Goal: Navigation & Orientation: Find specific page/section

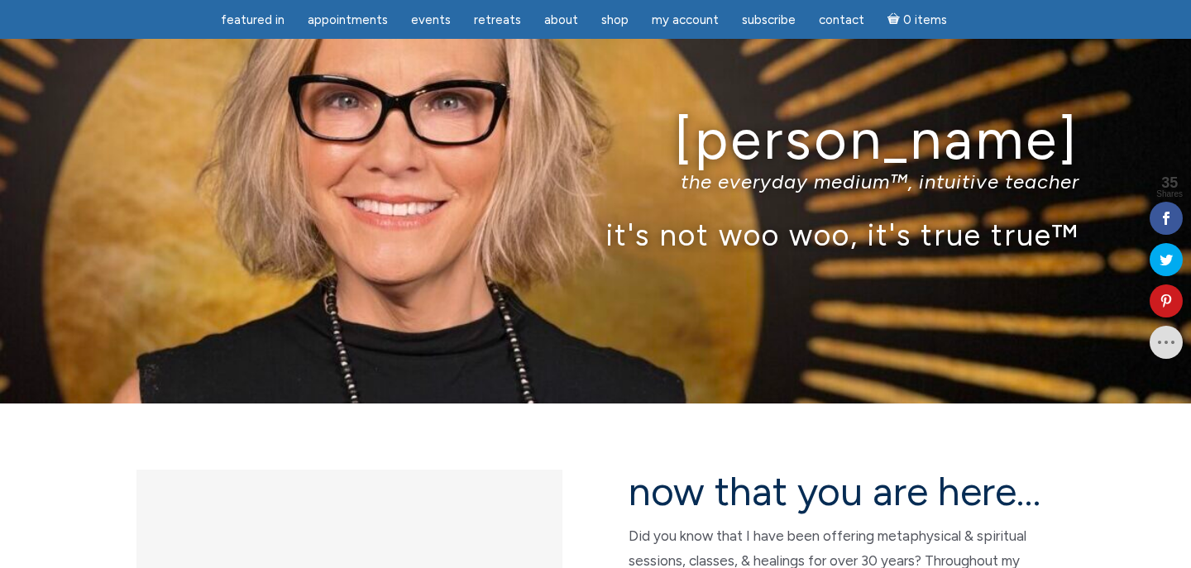
scroll to position [67, 0]
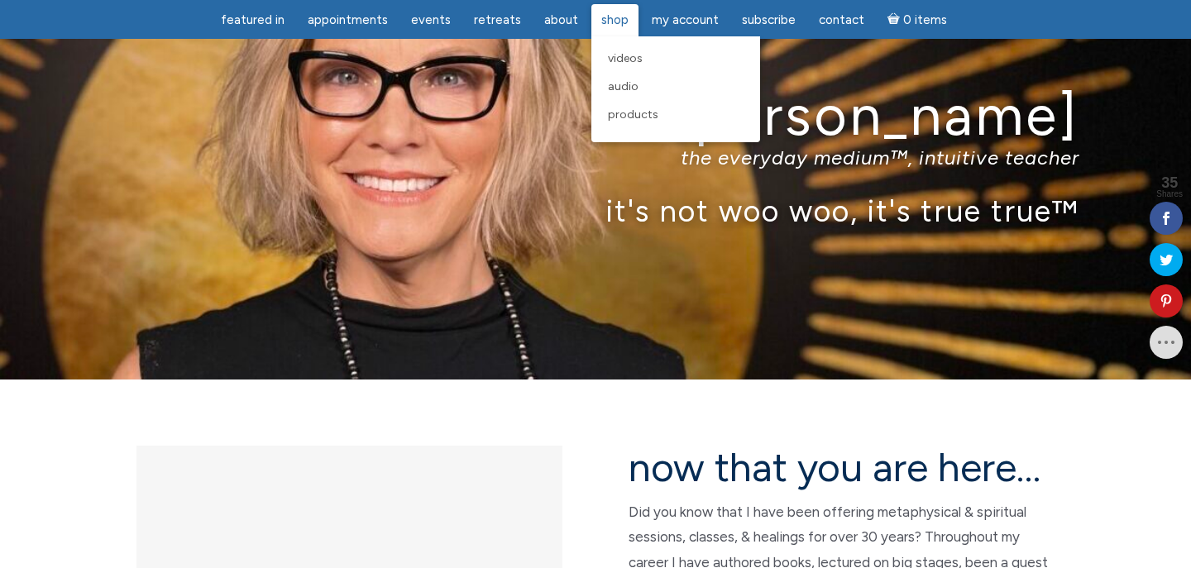
click at [601, 22] on span "Shop" at bounding box center [614, 19] width 27 height 15
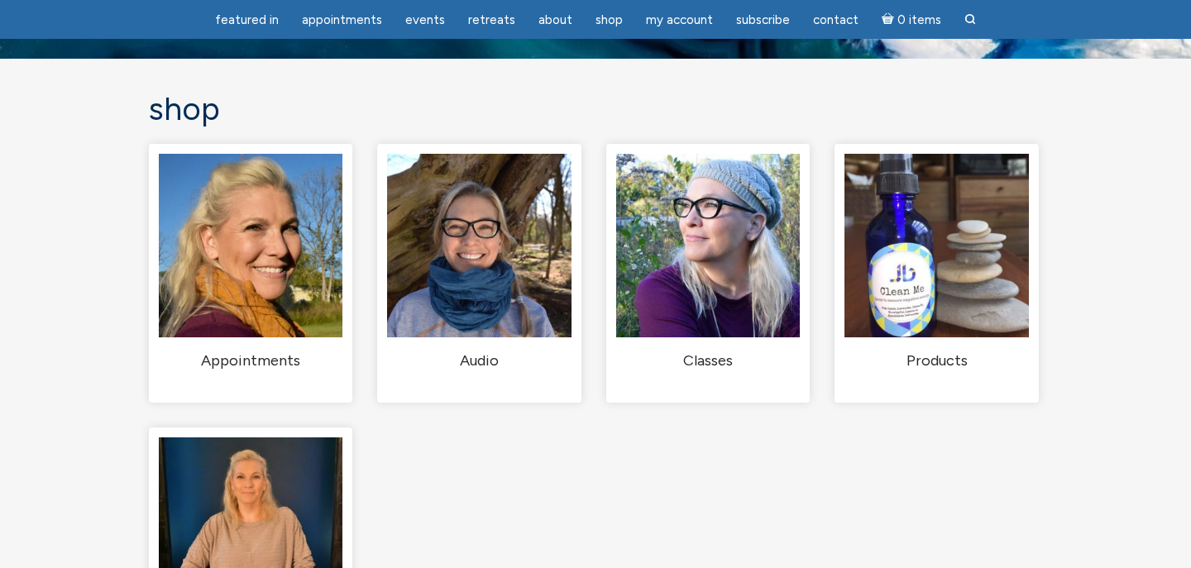
scroll to position [91, 0]
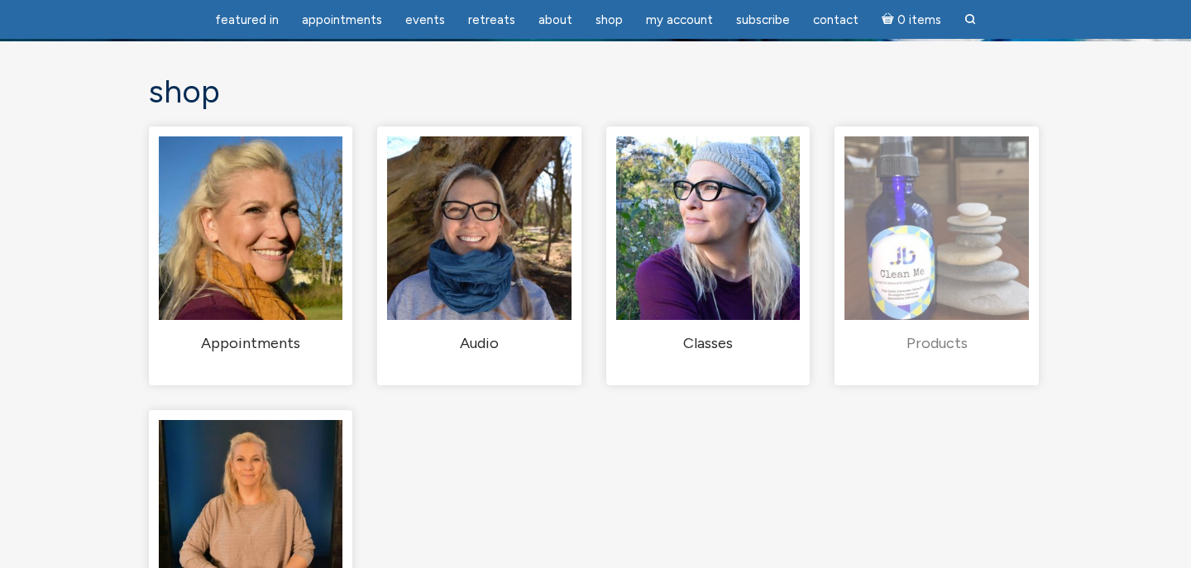
click at [988, 288] on img "Visit product category Products" at bounding box center [936, 228] width 184 height 184
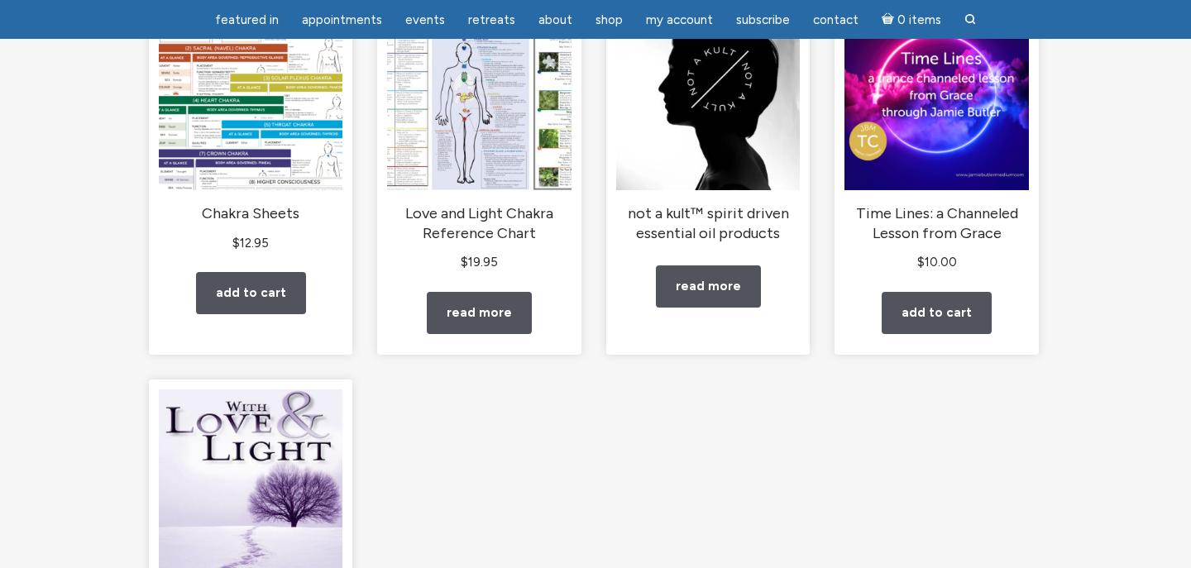
scroll to position [259, 0]
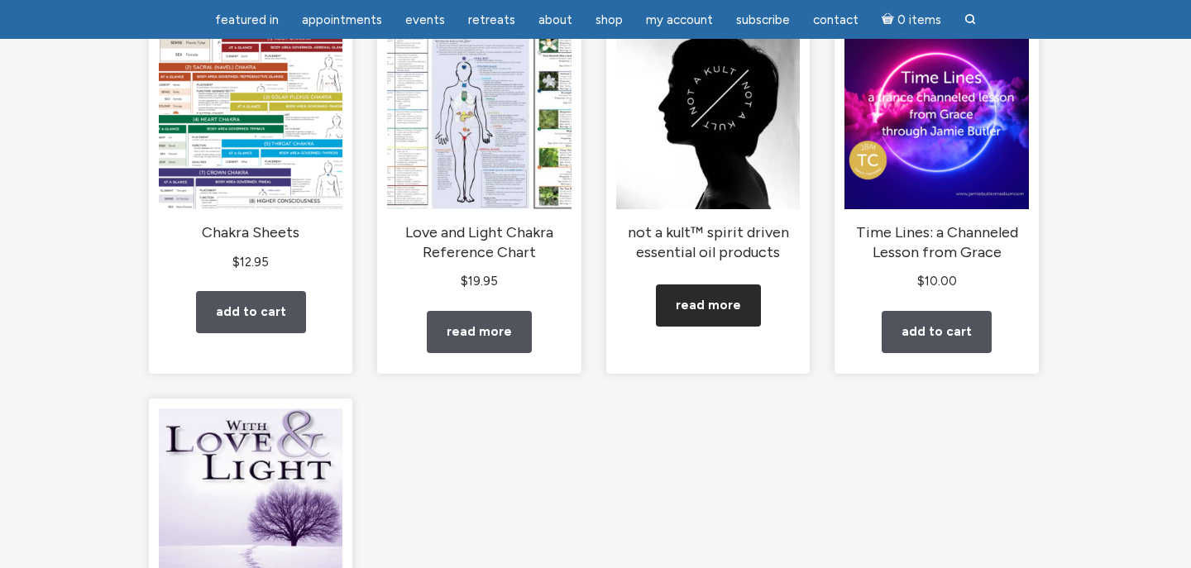
click at [713, 327] on link "Read more" at bounding box center [708, 306] width 105 height 42
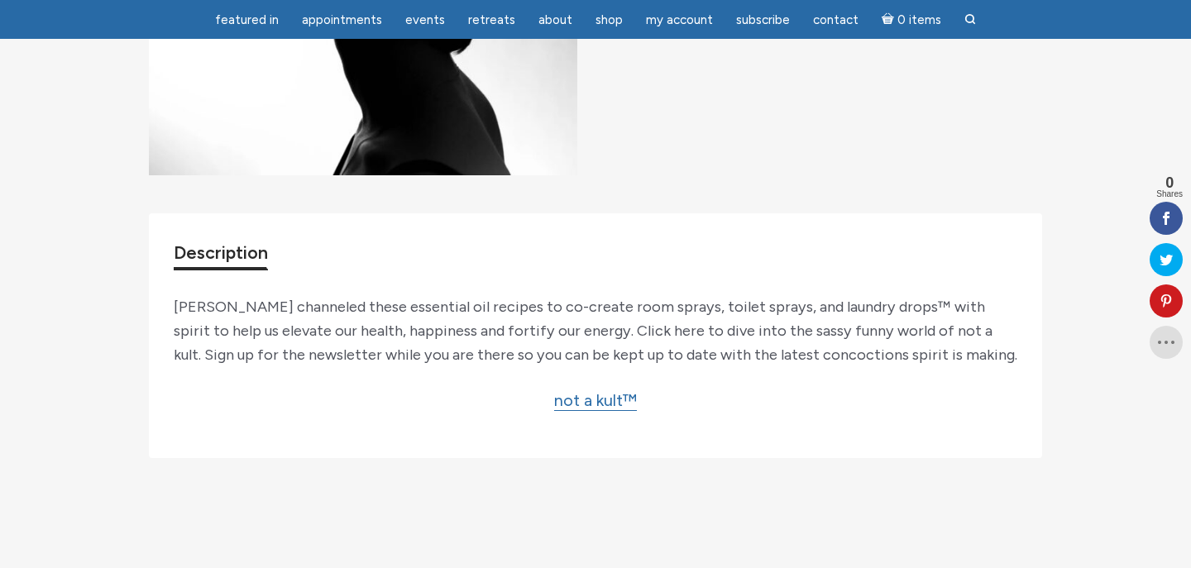
scroll to position [518, 0]
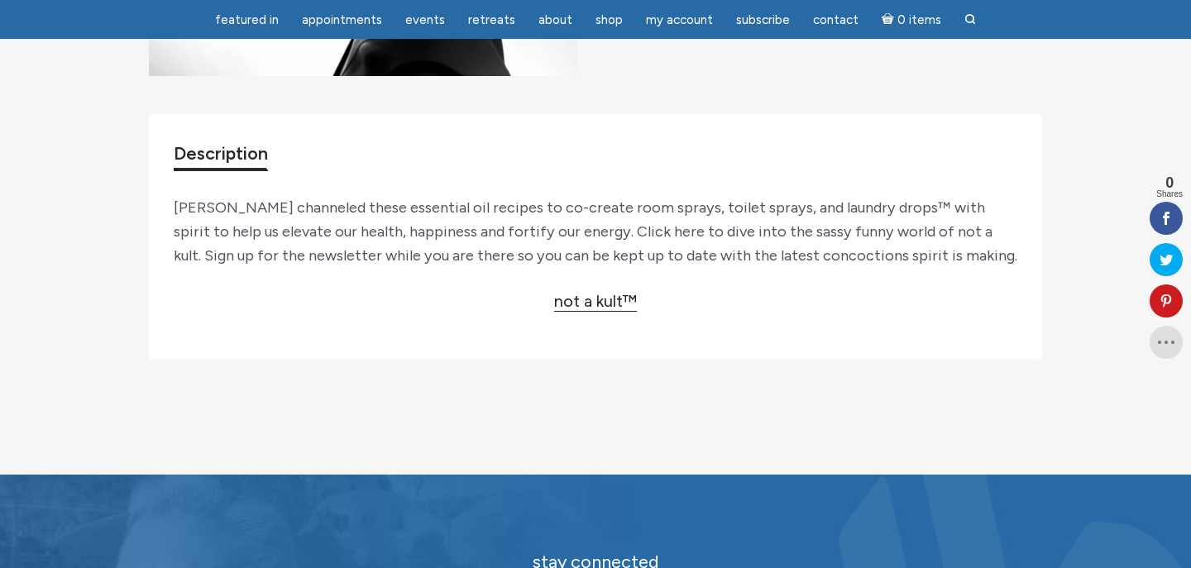
click at [605, 312] on link "not a kult™" at bounding box center [595, 301] width 83 height 21
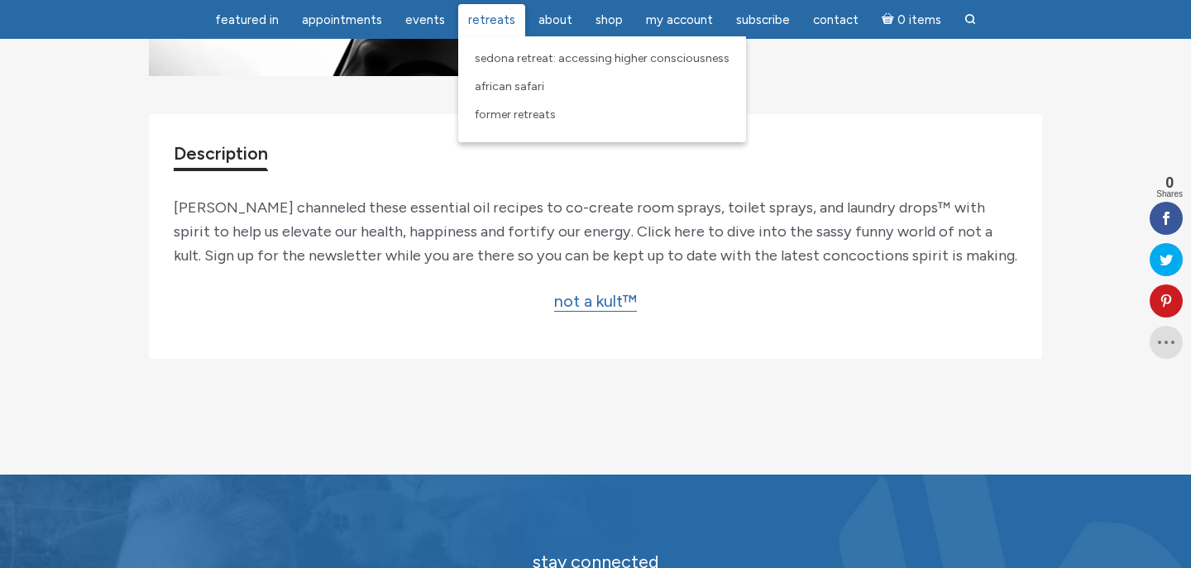
click at [500, 21] on span "Retreats" at bounding box center [491, 19] width 47 height 15
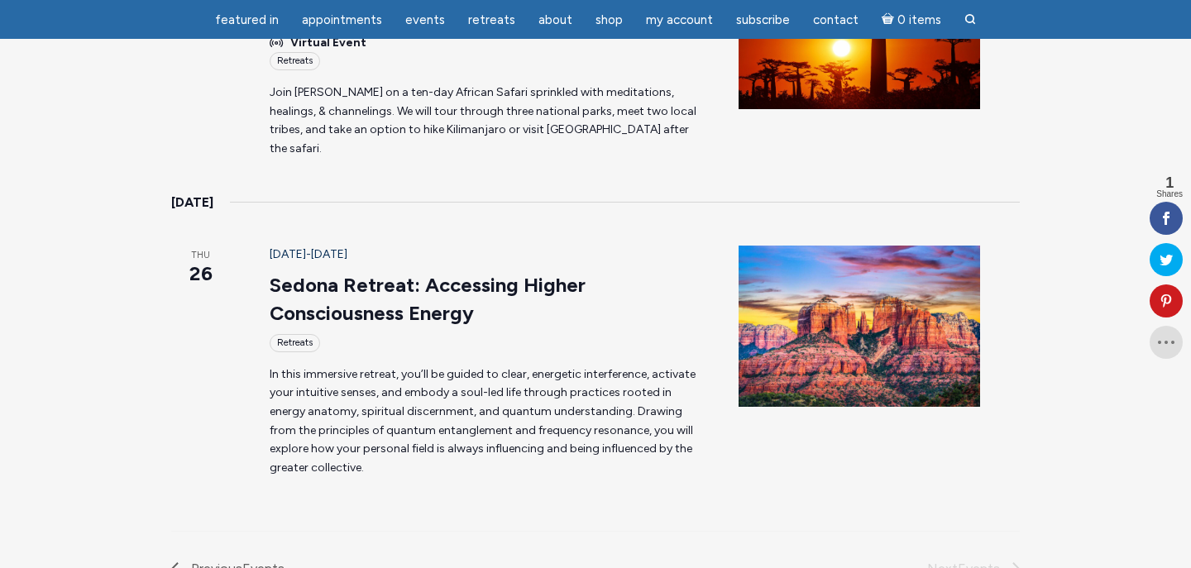
scroll to position [525, 0]
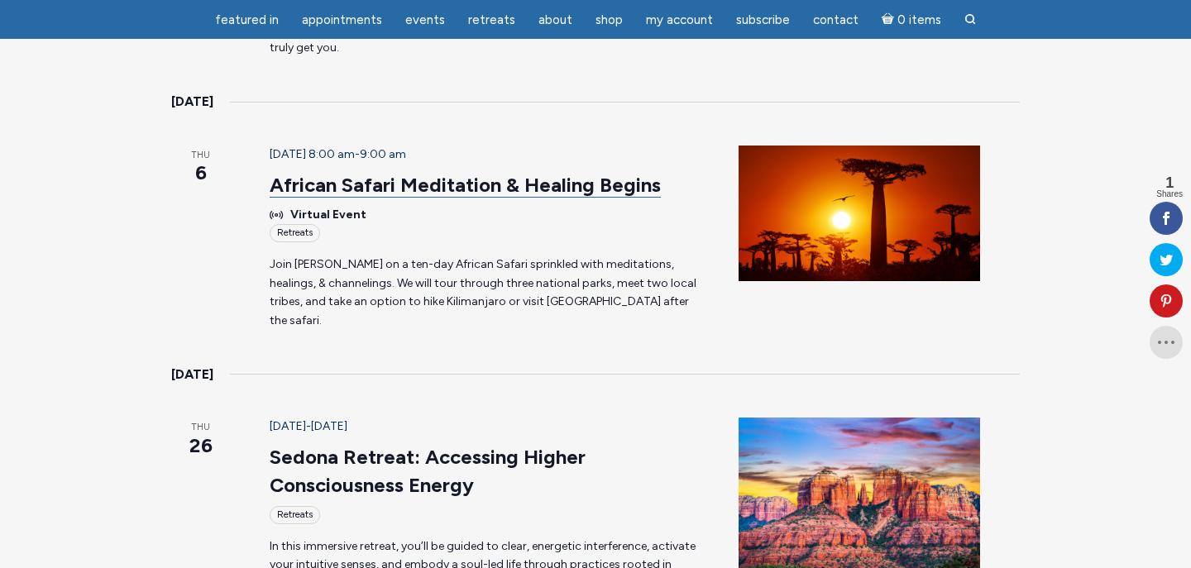
click at [468, 173] on link "African Safari Meditation & Healing Begins" at bounding box center [465, 185] width 391 height 25
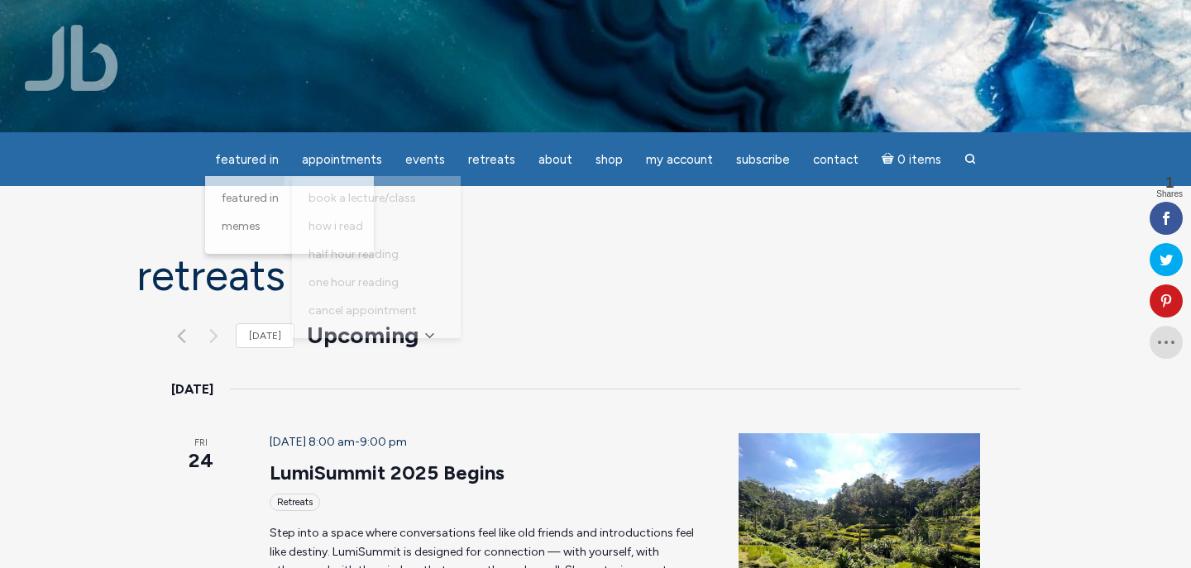
scroll to position [0, 0]
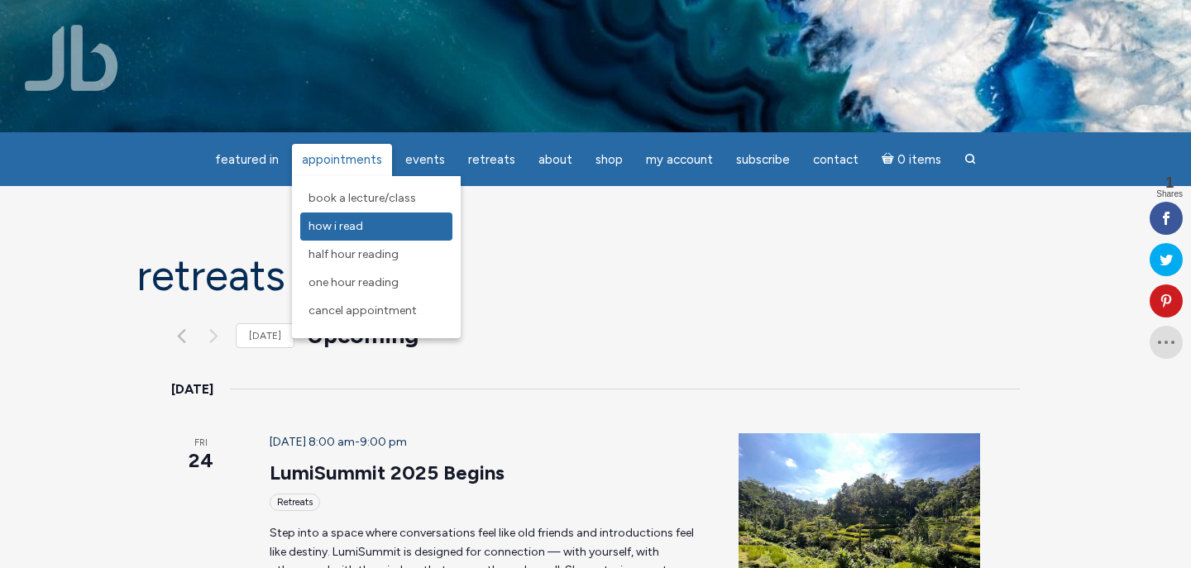
click at [362, 222] on span "How I Read" at bounding box center [335, 226] width 55 height 14
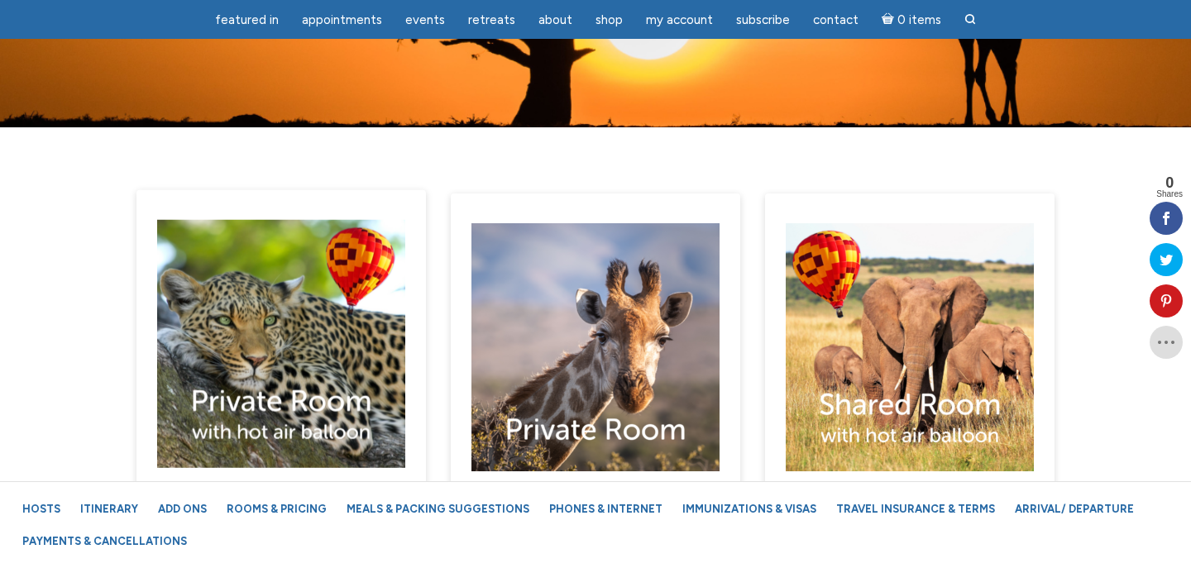
scroll to position [9704, 0]
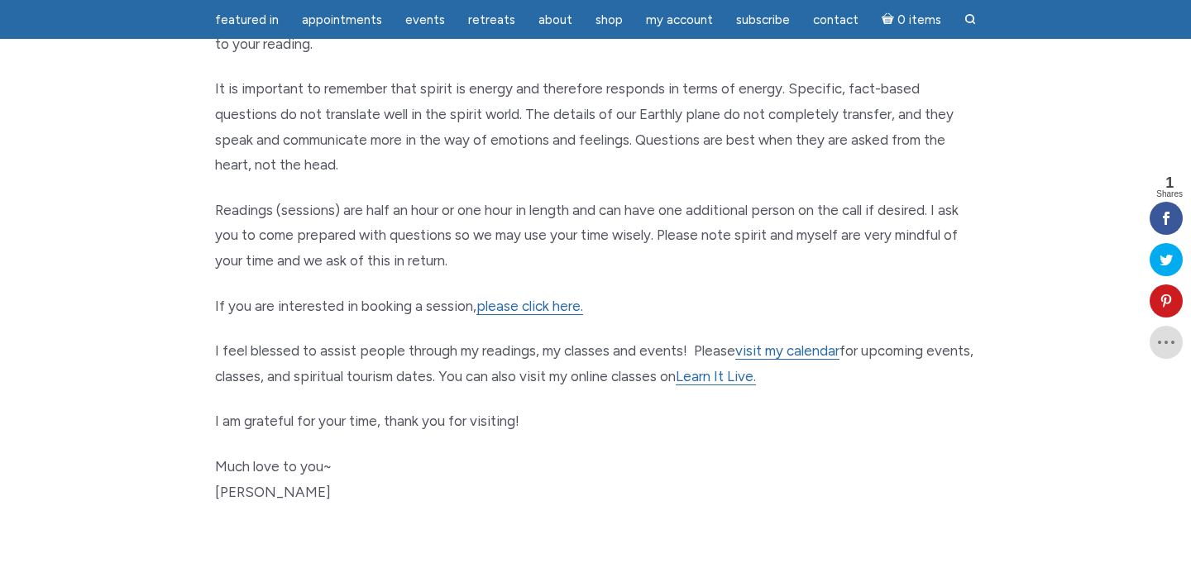
scroll to position [769, 0]
click at [816, 342] on link "visit my calendar" at bounding box center [787, 350] width 104 height 17
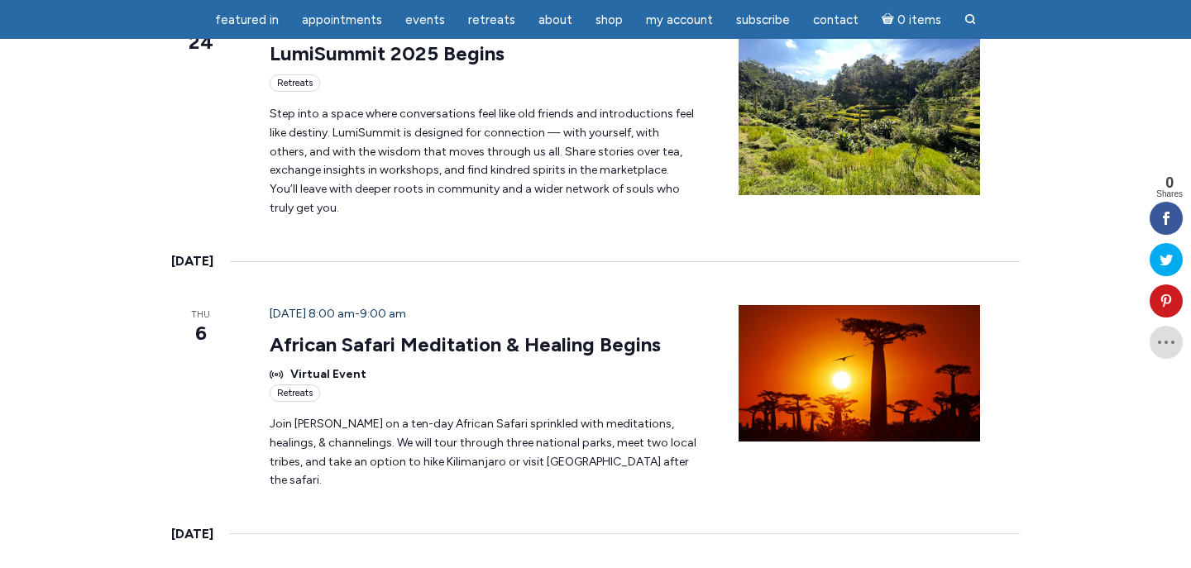
scroll to position [1864, 0]
